Goal: Information Seeking & Learning: Check status

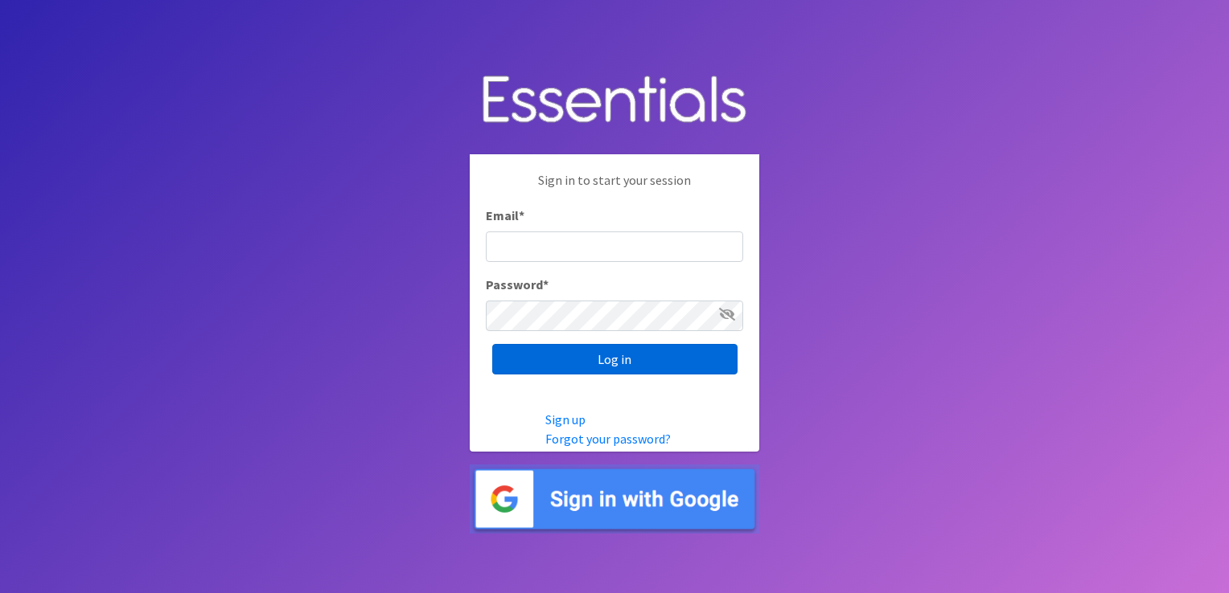
type input "shannon@HeartofOhiodiaperbank.org"
click at [520, 352] on input "Log in" at bounding box center [614, 359] width 245 height 31
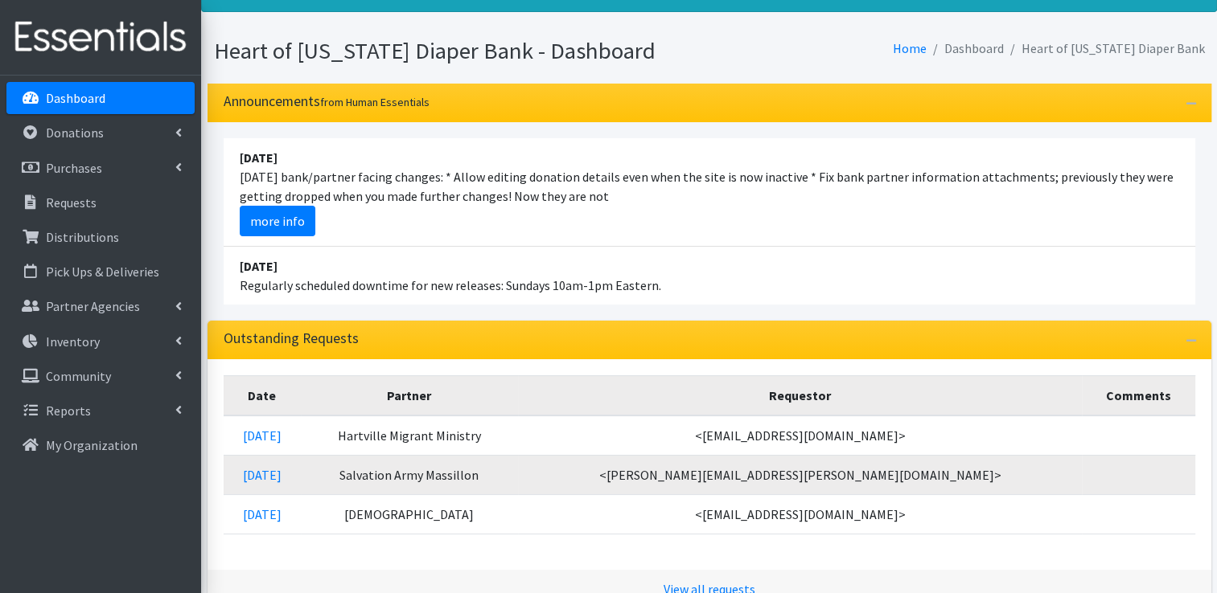
scroll to position [80, 0]
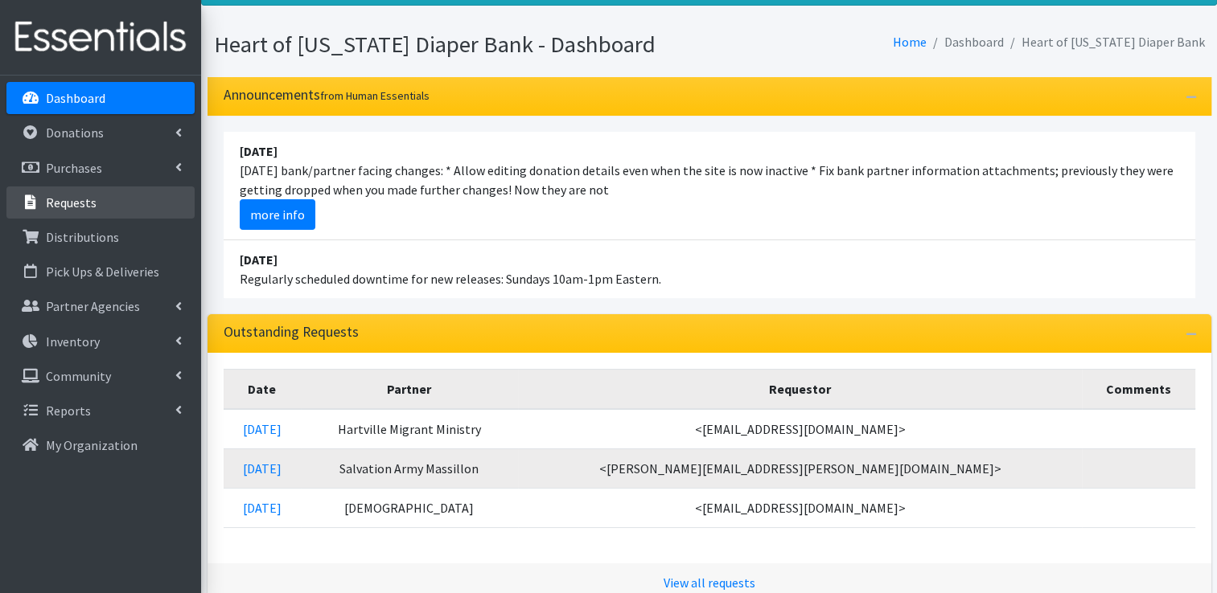
click at [117, 200] on link "Requests" at bounding box center [100, 203] width 188 height 32
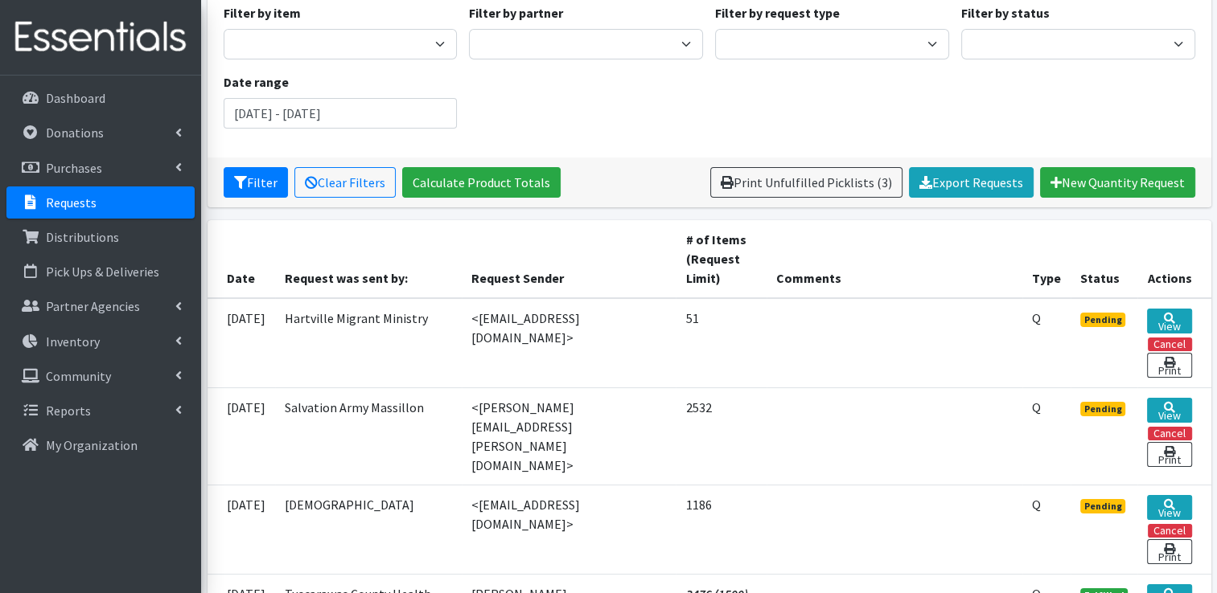
scroll to position [161, 0]
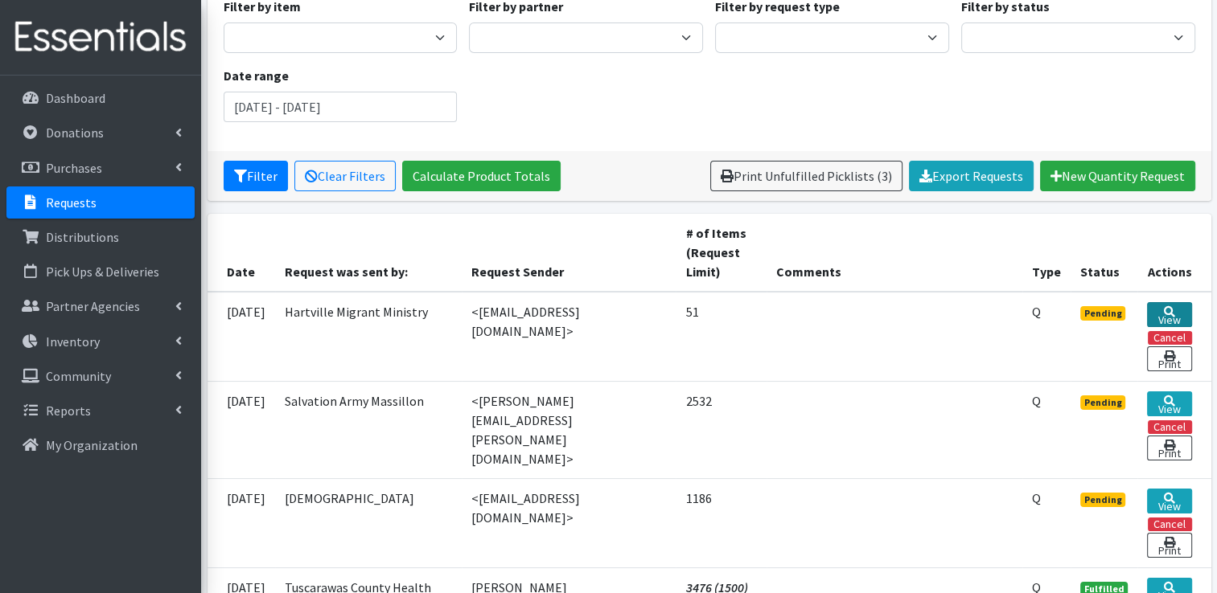
click at [1160, 304] on link "View" at bounding box center [1169, 314] width 44 height 25
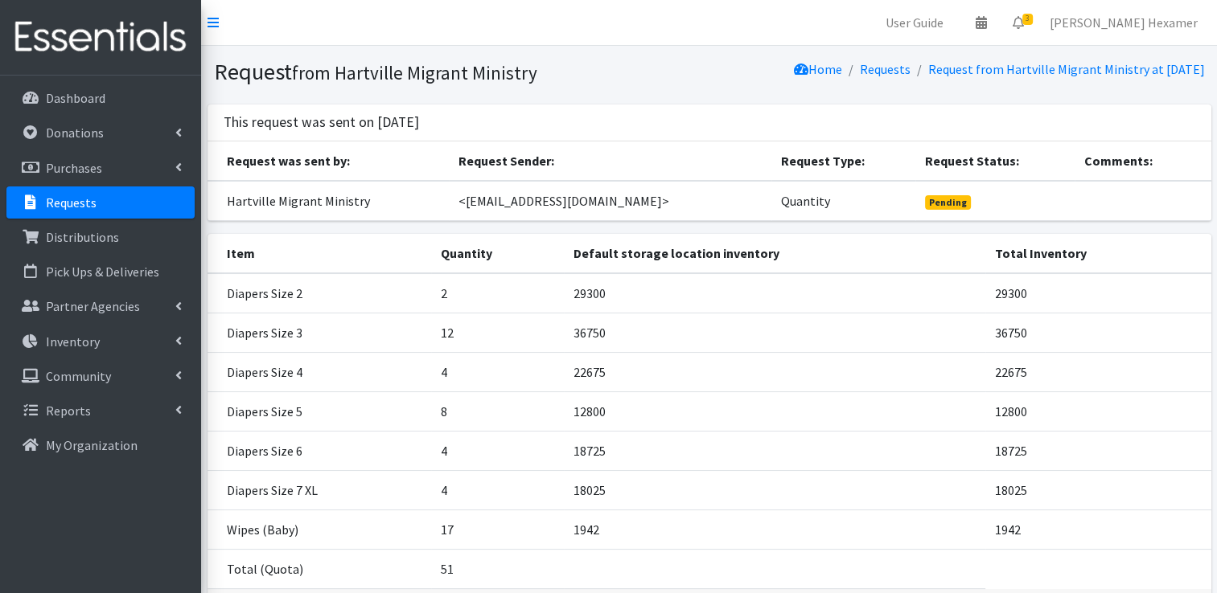
click at [99, 199] on link "Requests" at bounding box center [100, 203] width 188 height 32
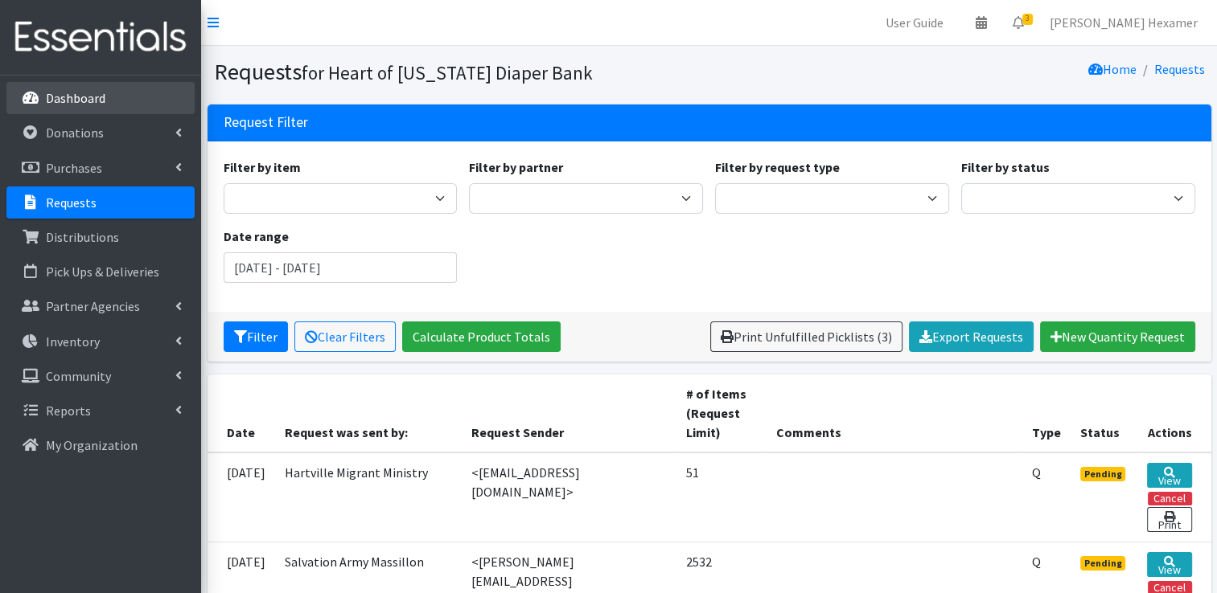
click at [88, 101] on p "Dashboard" at bounding box center [76, 98] width 60 height 16
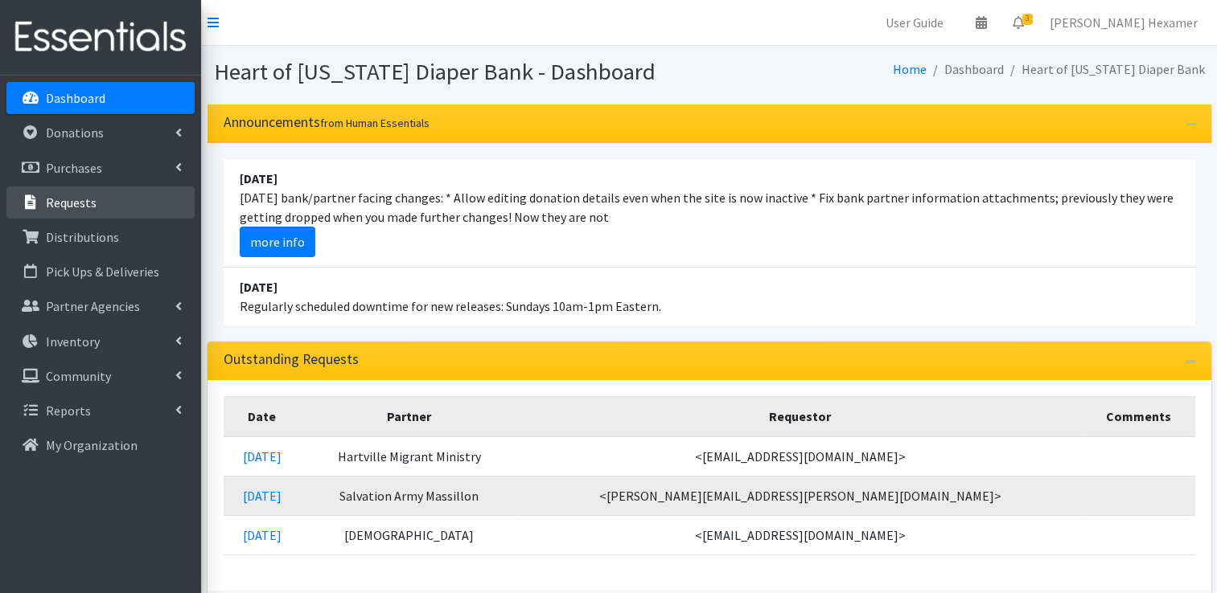
click at [60, 215] on link "Requests" at bounding box center [100, 203] width 188 height 32
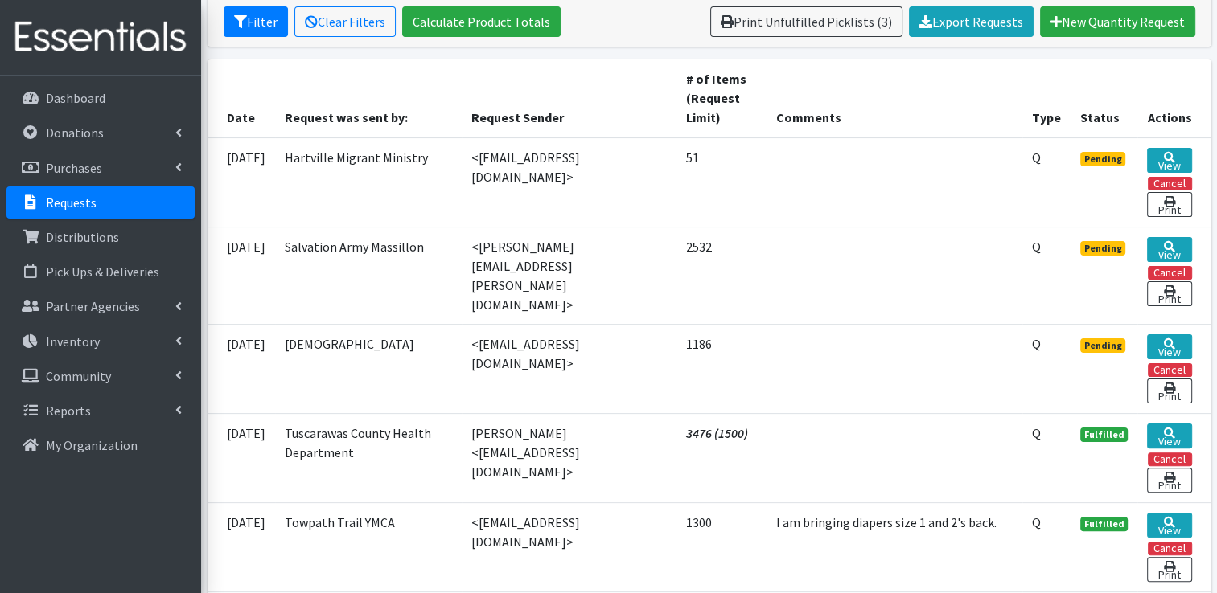
scroll to position [322, 0]
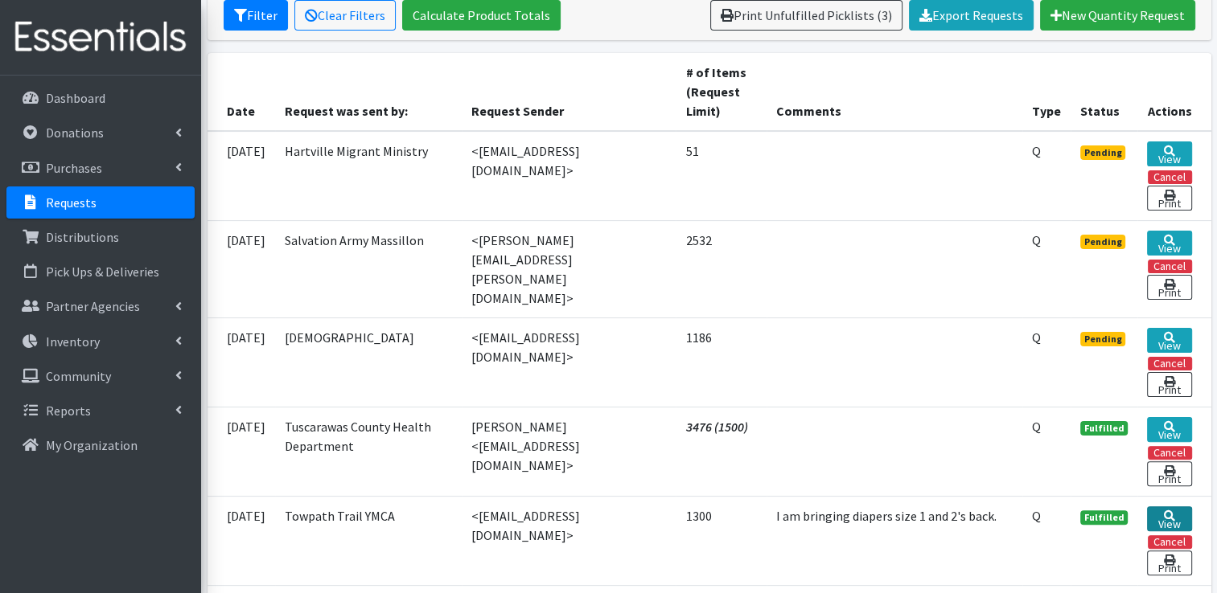
click at [1174, 510] on link "View" at bounding box center [1169, 519] width 44 height 25
click at [1181, 153] on link "View" at bounding box center [1169, 154] width 44 height 25
click at [1181, 507] on link "View" at bounding box center [1169, 519] width 44 height 25
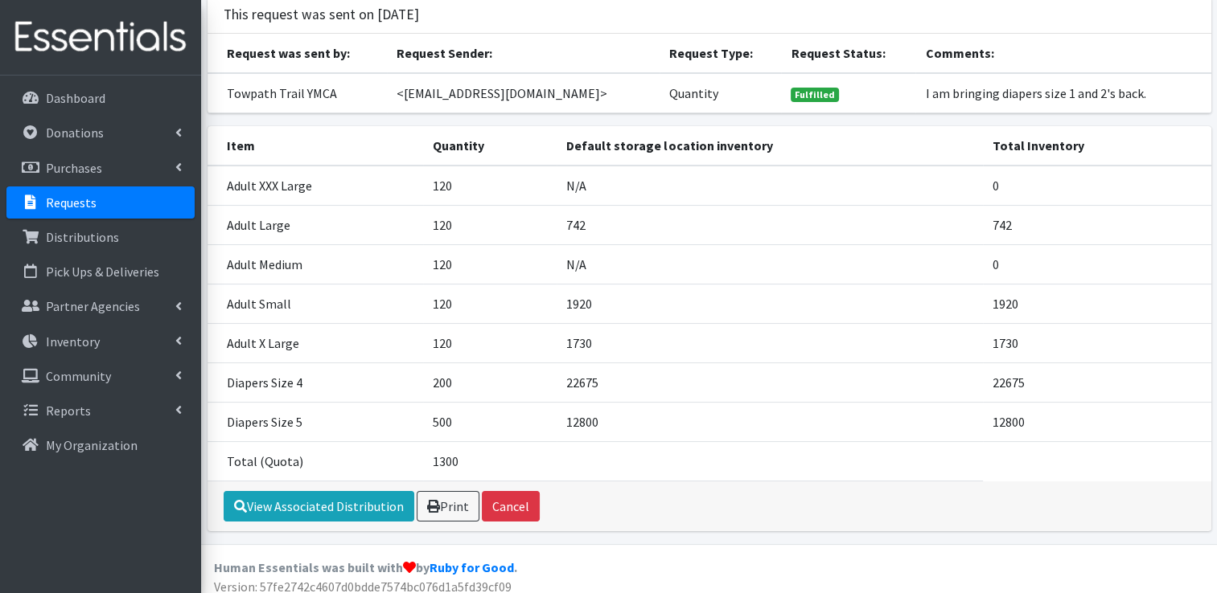
scroll to position [116, 0]
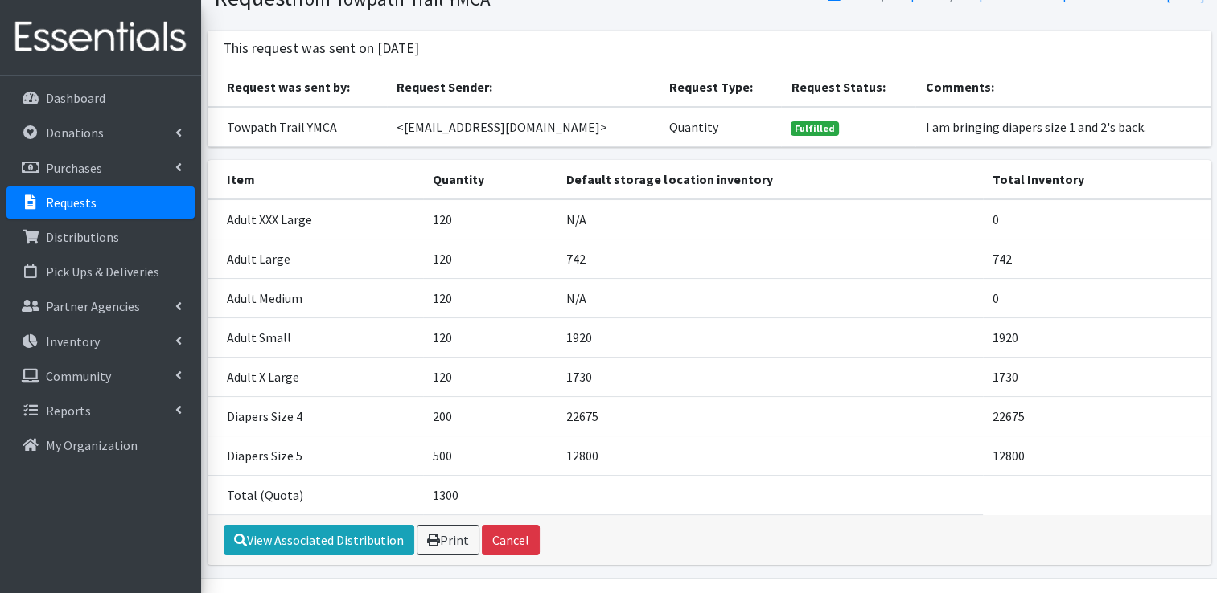
scroll to position [80, 0]
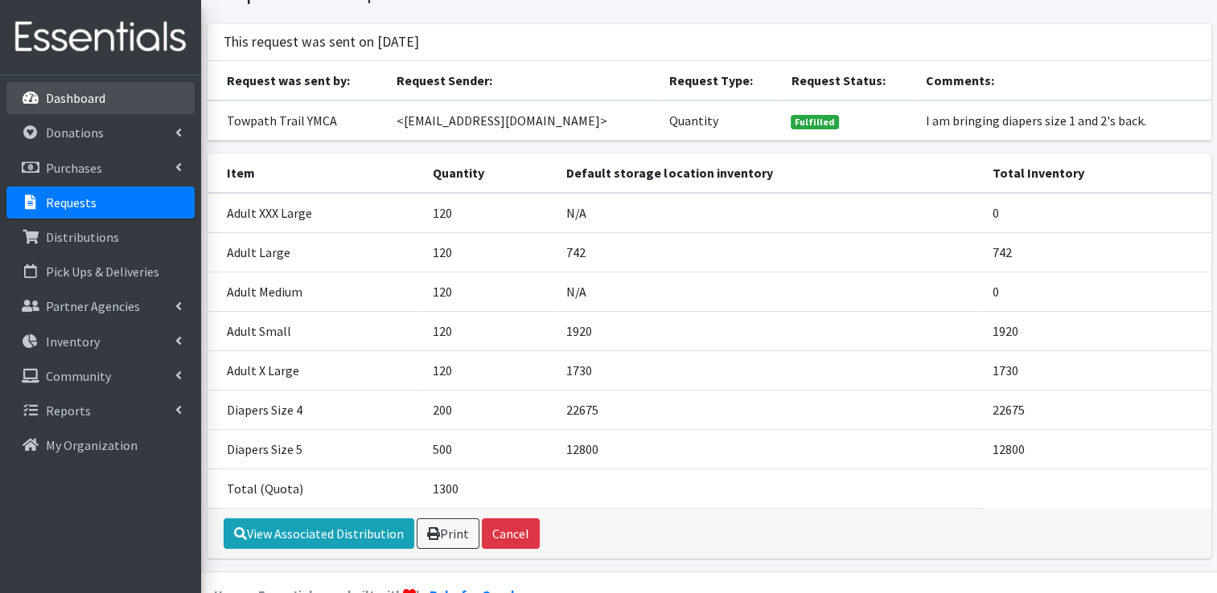
click at [74, 97] on p "Dashboard" at bounding box center [76, 98] width 60 height 16
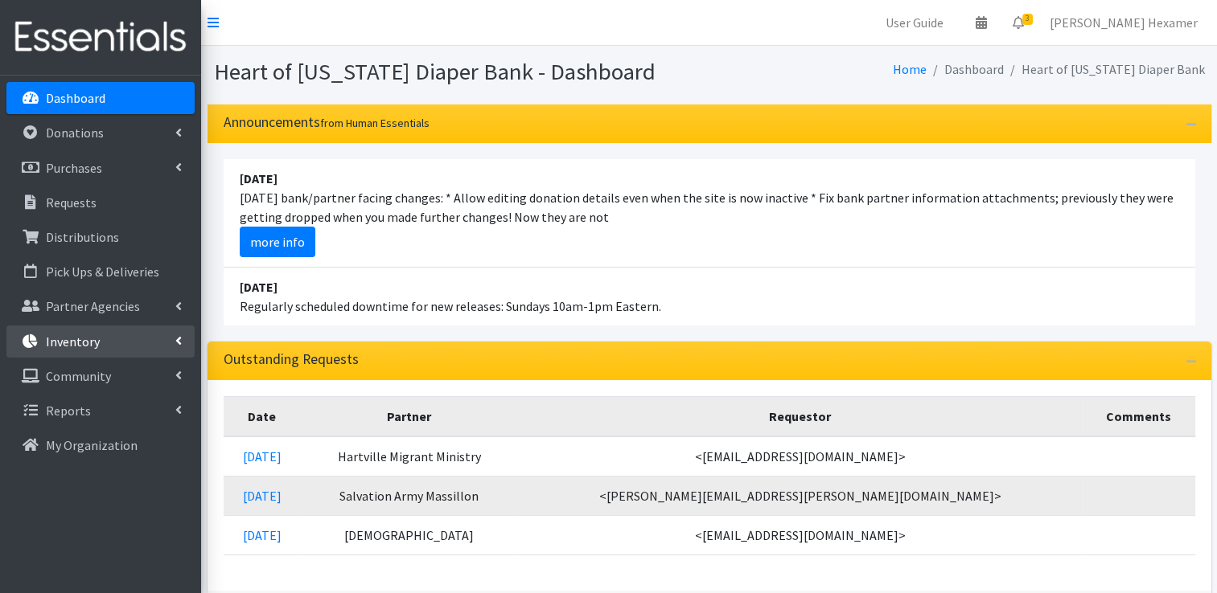
click at [72, 355] on link "Inventory" at bounding box center [100, 342] width 188 height 32
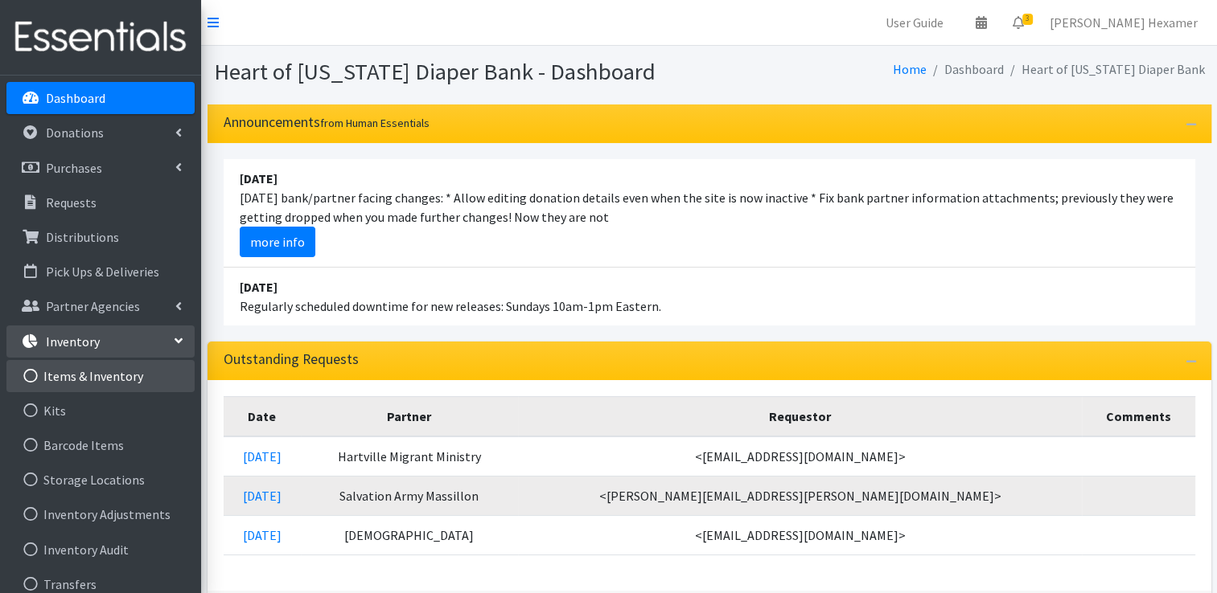
click at [76, 378] on link "Items & Inventory" at bounding box center [100, 376] width 188 height 32
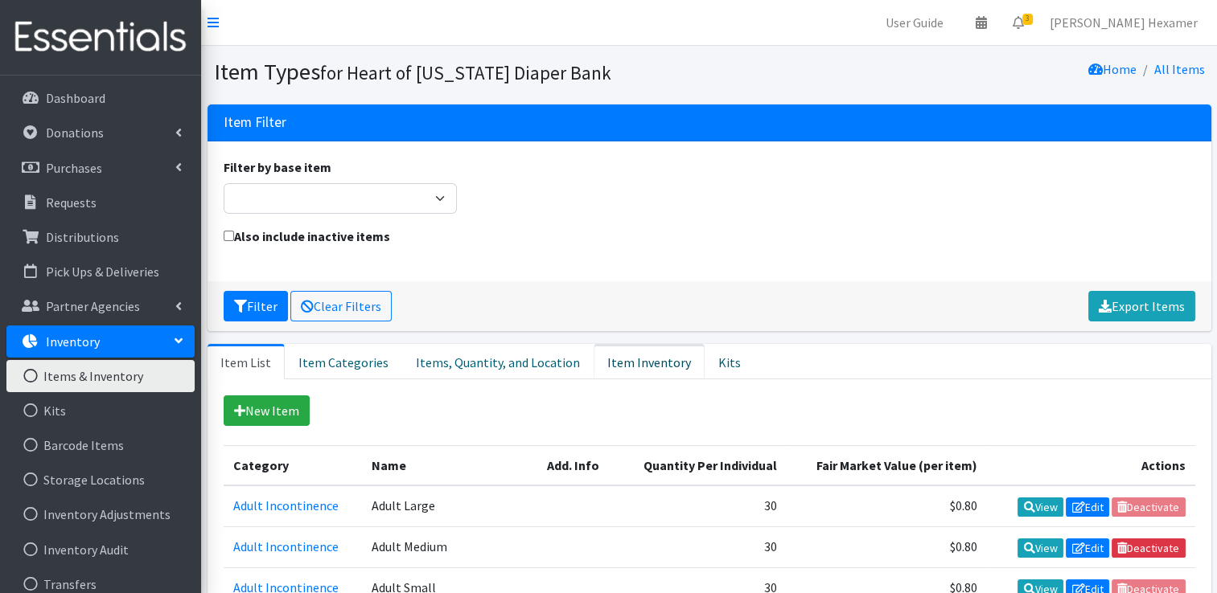
click at [626, 355] on link "Item Inventory" at bounding box center [648, 361] width 111 height 35
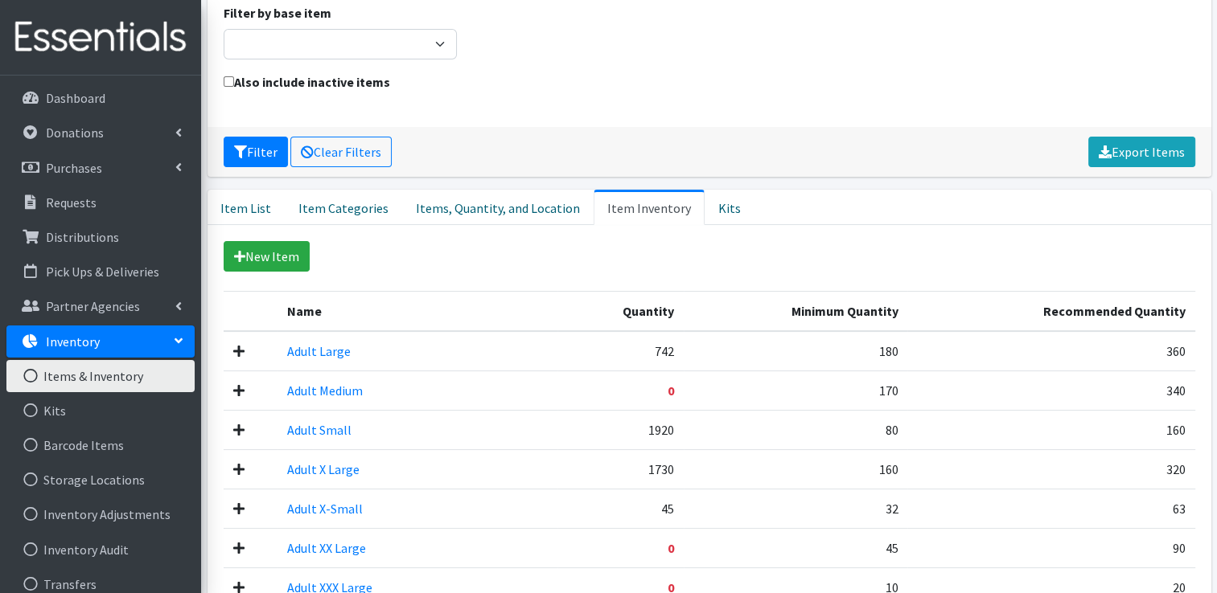
scroll to position [161, 0]
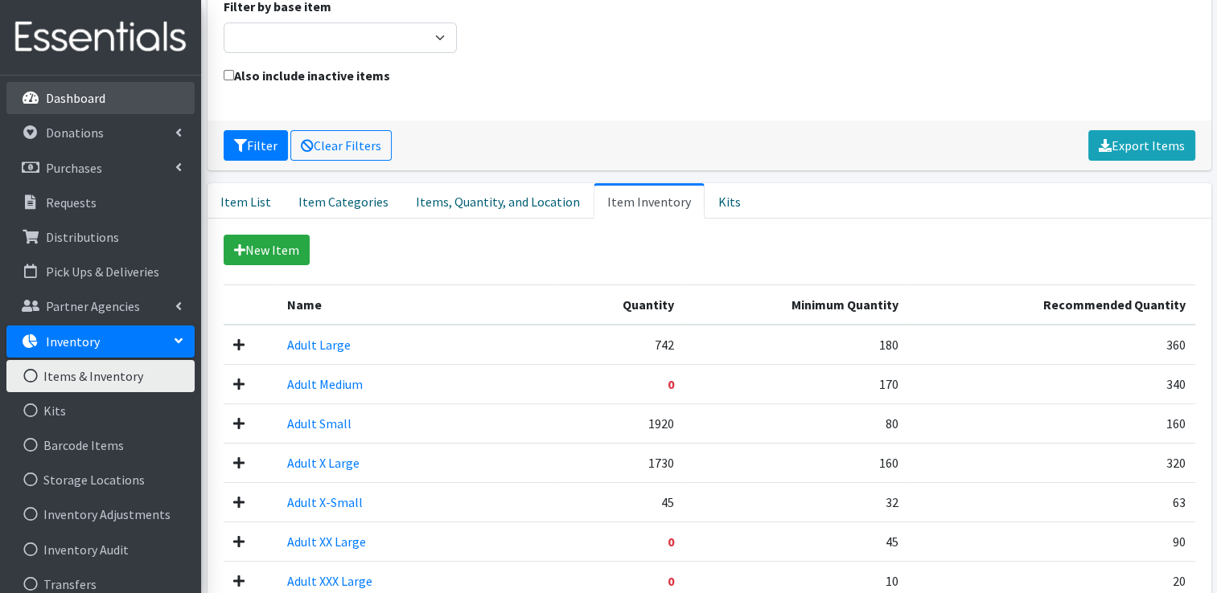
click at [64, 112] on link "Dashboard" at bounding box center [100, 98] width 188 height 32
